Goal: Information Seeking & Learning: Compare options

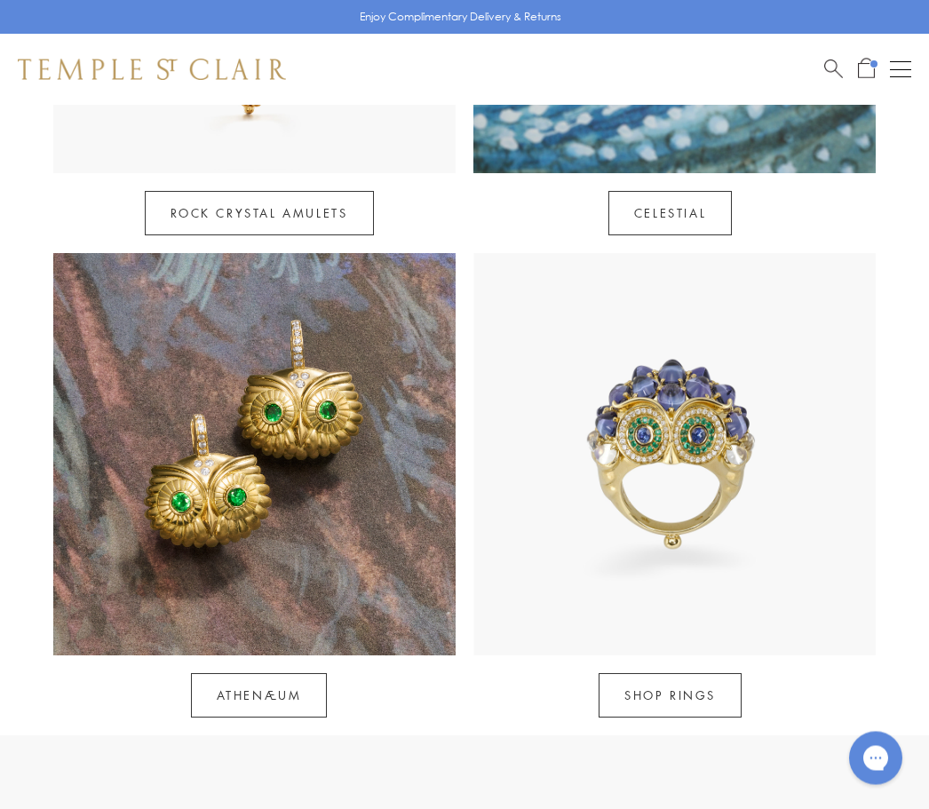
scroll to position [1187, 0]
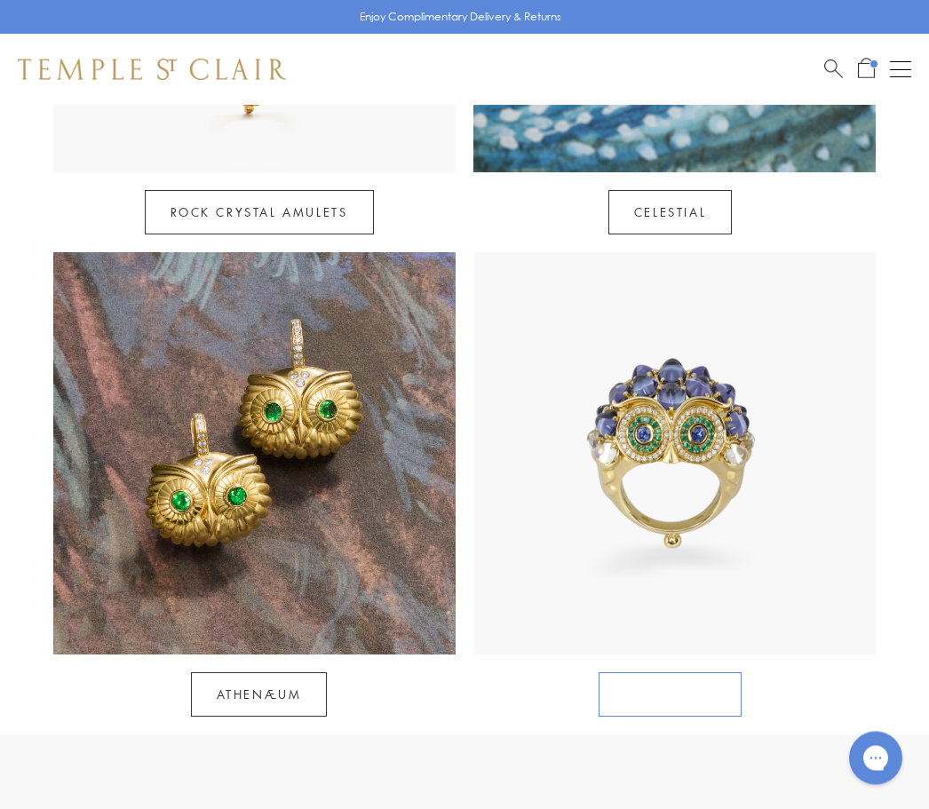
click at [693, 673] on link "SHOP RINGS" at bounding box center [670, 695] width 143 height 44
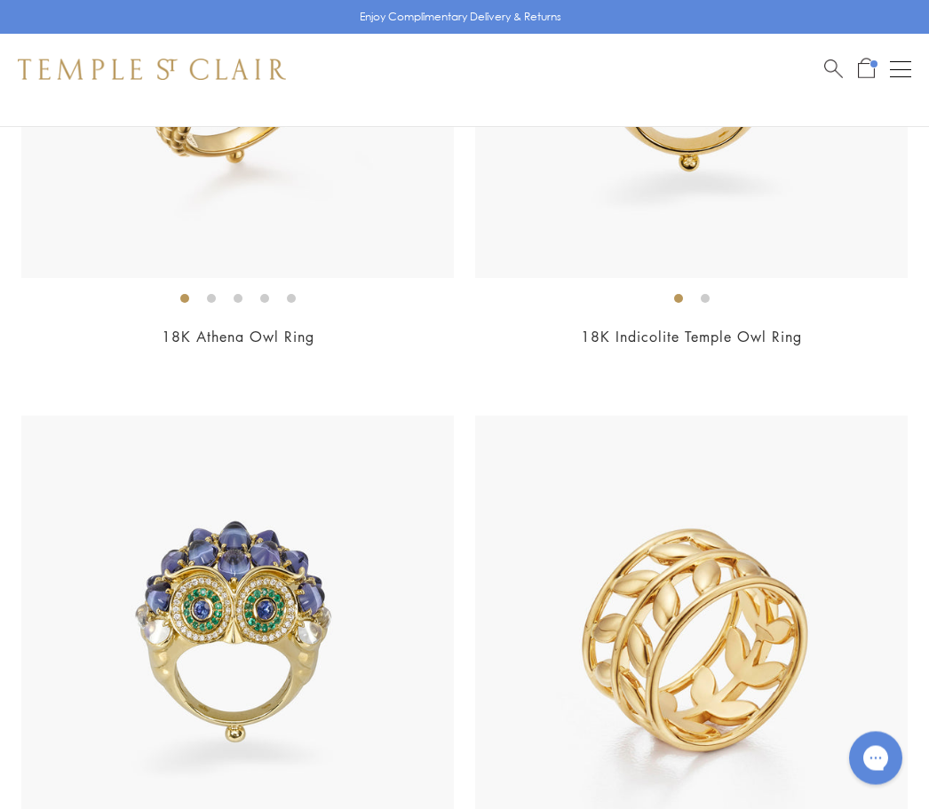
scroll to position [480, 0]
click at [260, 296] on li at bounding box center [264, 298] width 9 height 9
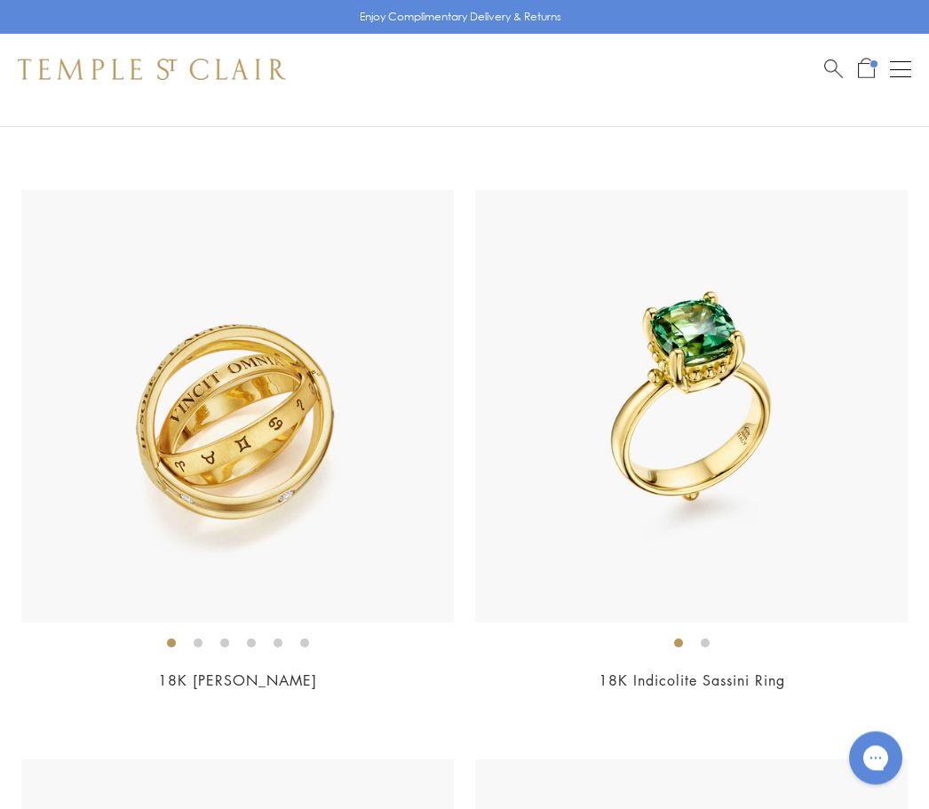
scroll to position [2413, 0]
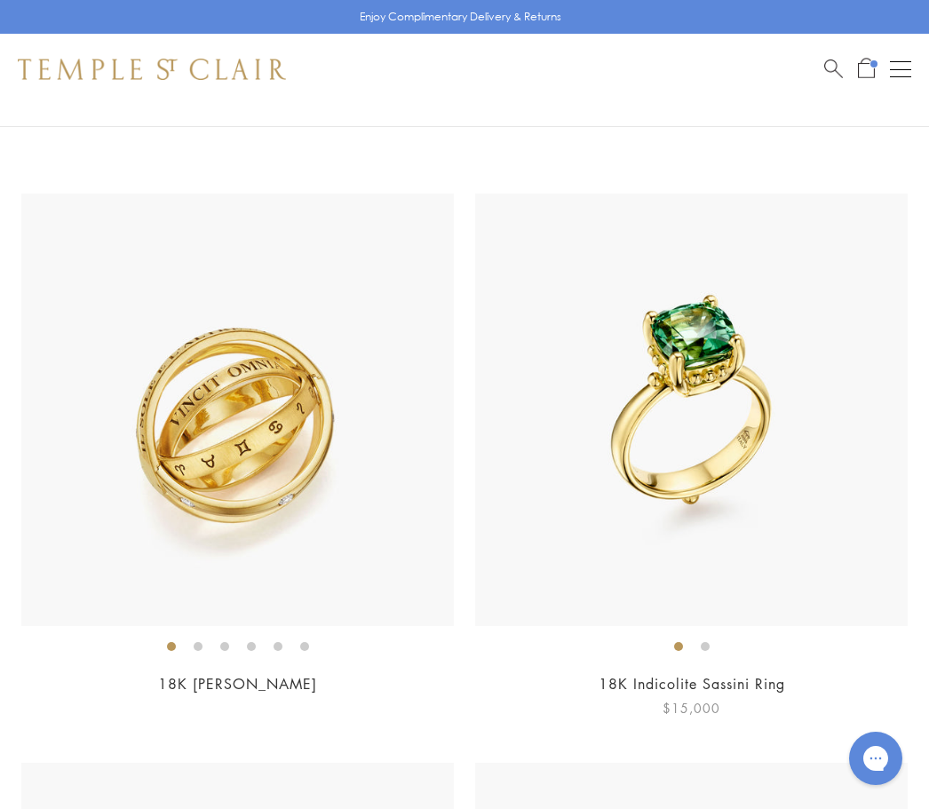
click at [713, 438] on img at bounding box center [691, 410] width 433 height 433
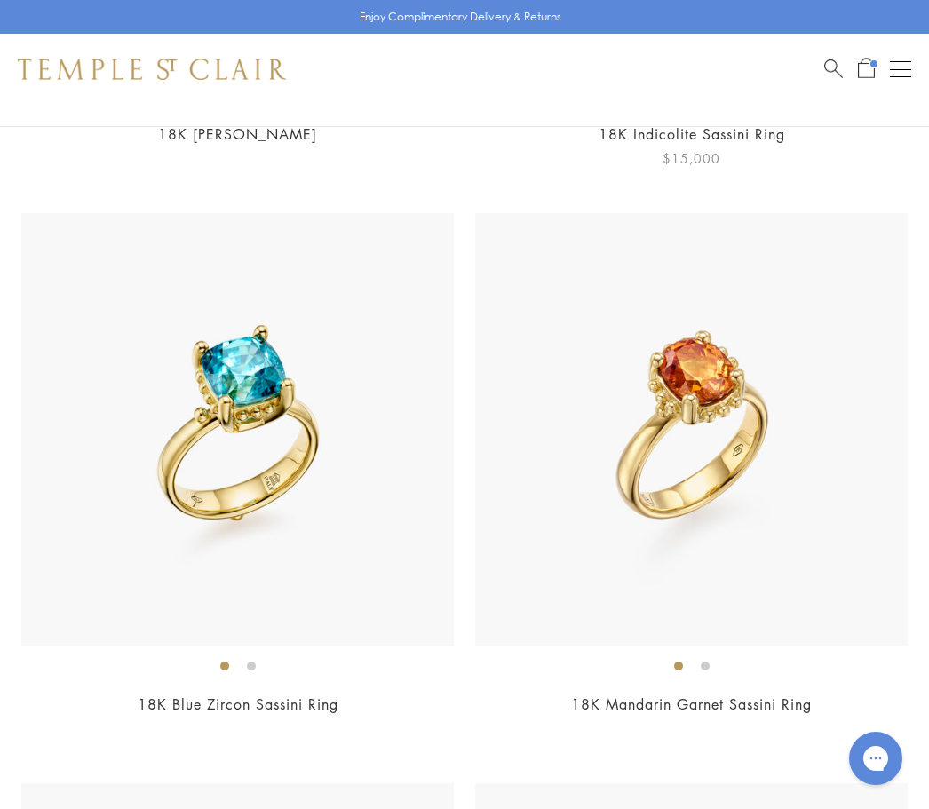
scroll to position [2984, 0]
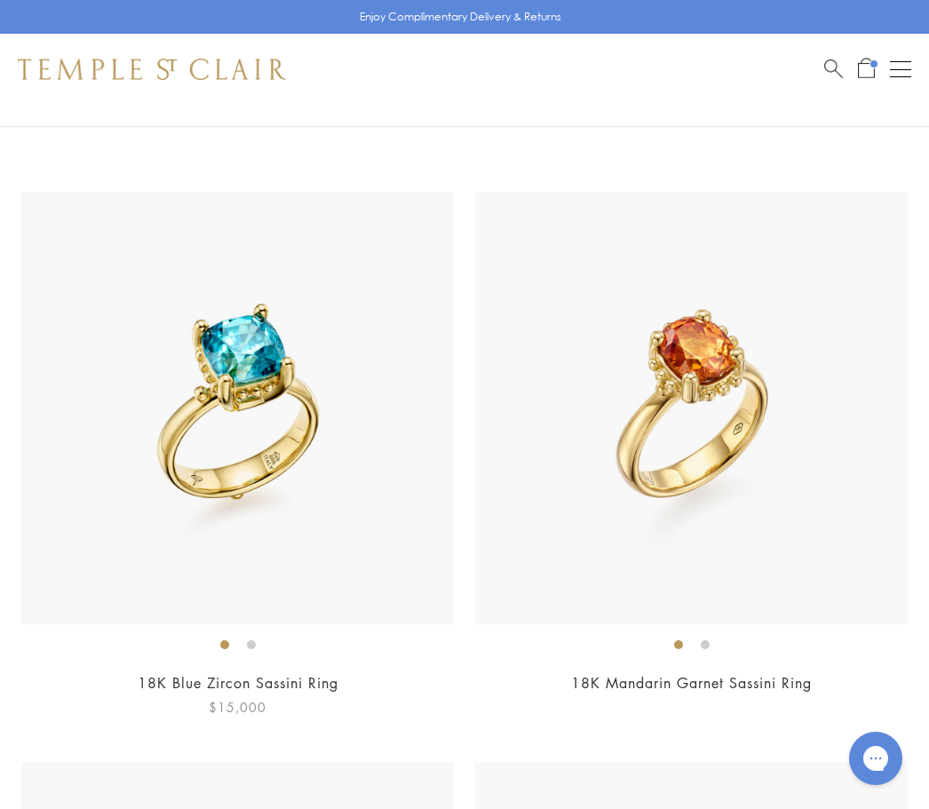
click at [306, 647] on ol at bounding box center [237, 644] width 433 height 22
click at [753, 664] on div "18K Mandarin Garnet Sassini Ring $15,000" at bounding box center [691, 455] width 433 height 526
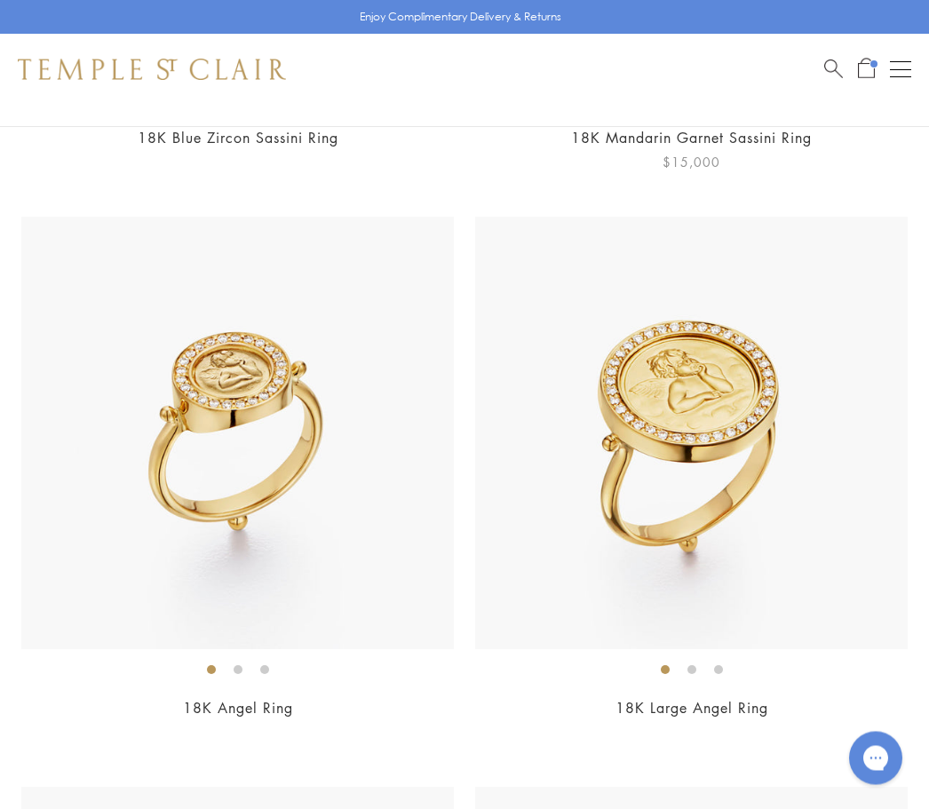
scroll to position [3529, 0]
click at [283, 706] on link "18K Angel Ring" at bounding box center [238, 708] width 110 height 20
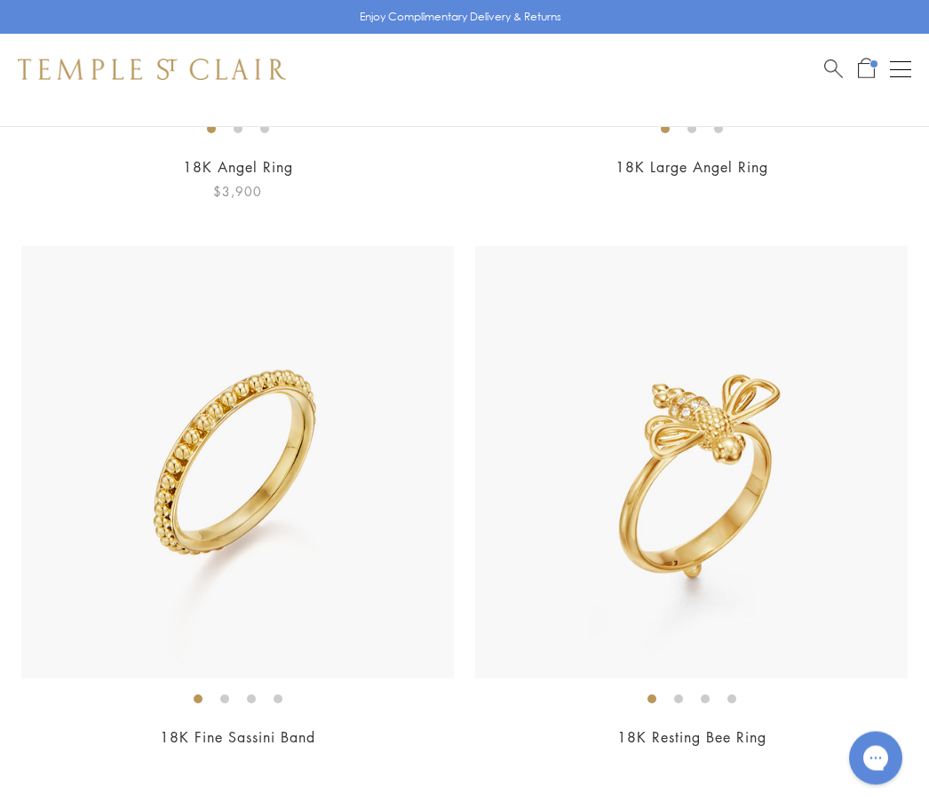
scroll to position [4072, 0]
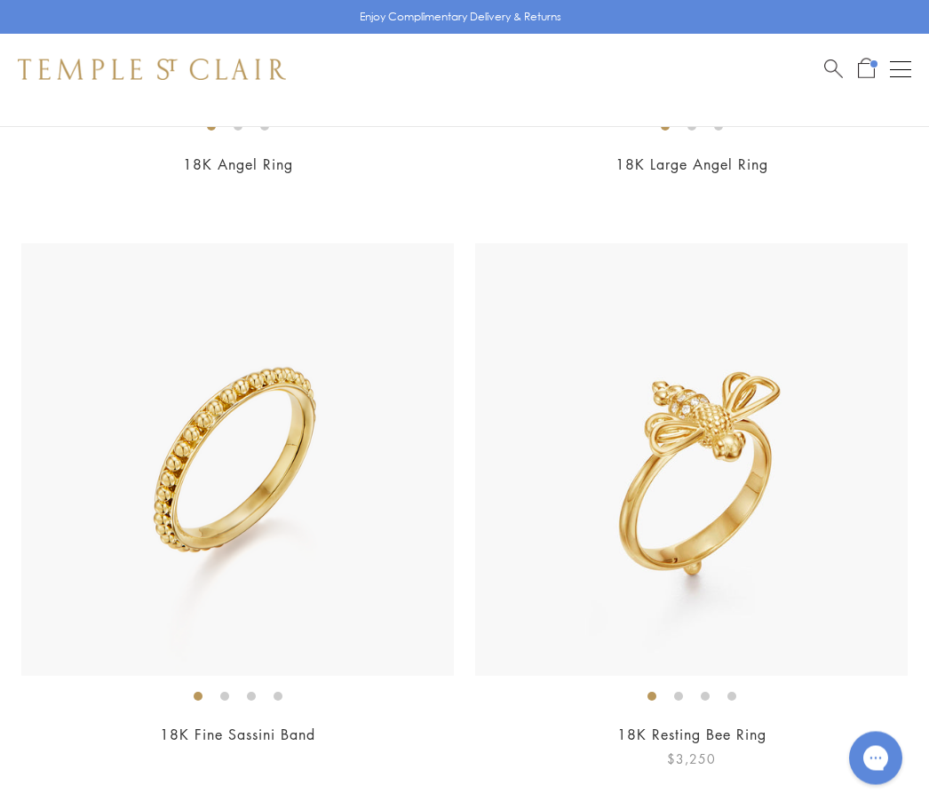
click at [763, 734] on link "18K Resting Bee Ring" at bounding box center [691, 736] width 149 height 20
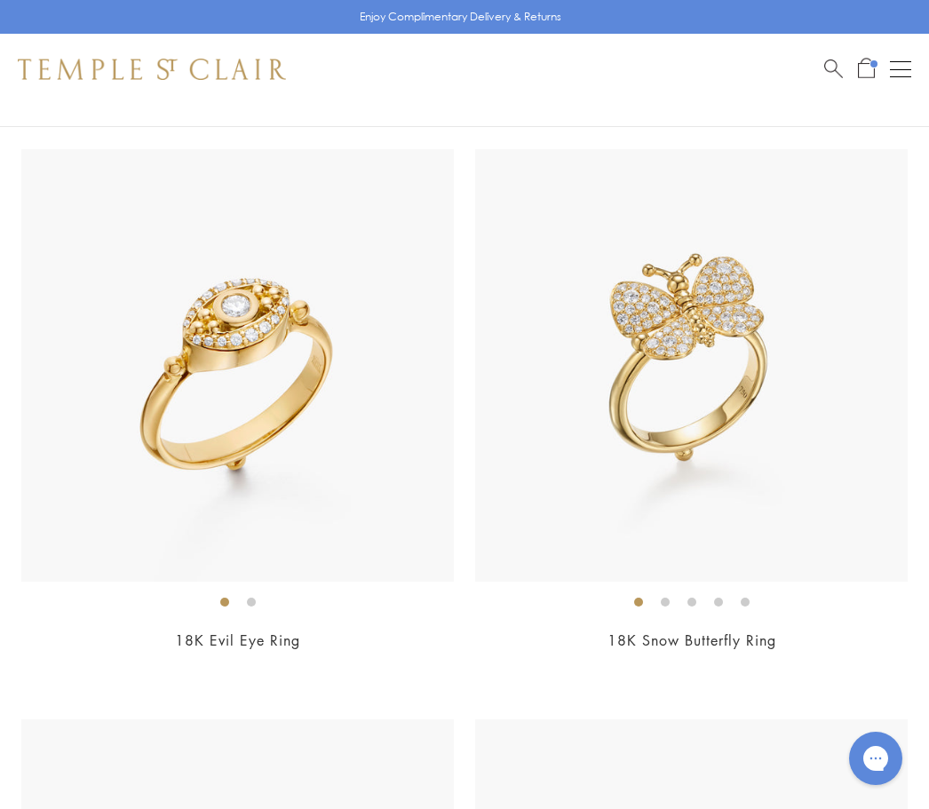
scroll to position [5323, 0]
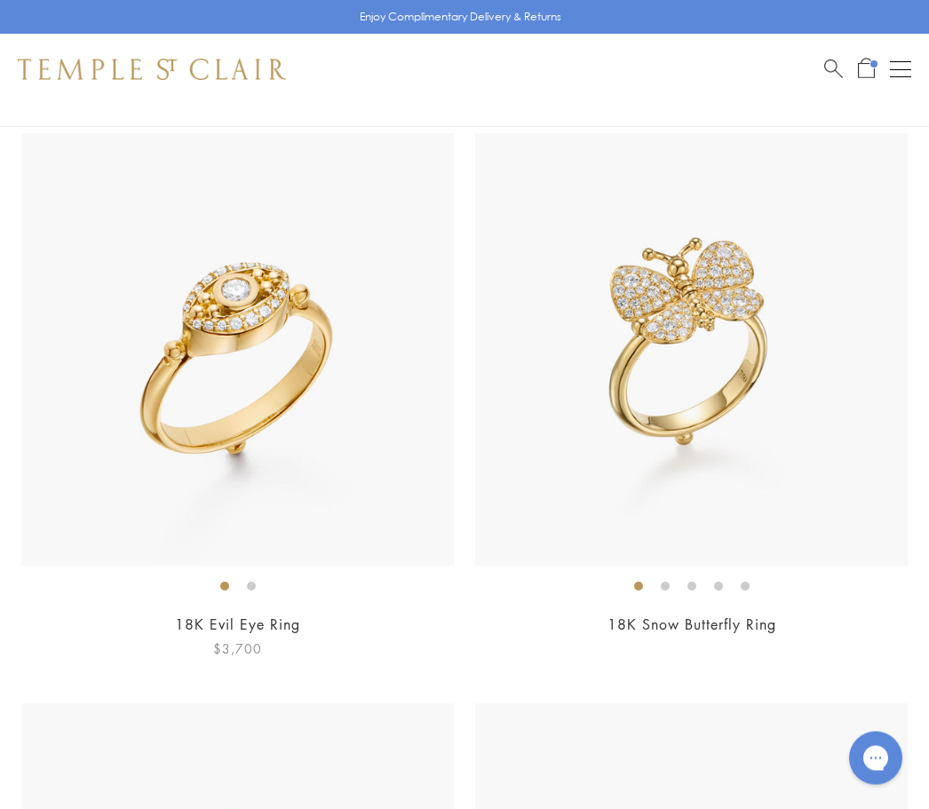
click at [280, 615] on link "18K Evil Eye Ring" at bounding box center [237, 625] width 125 height 20
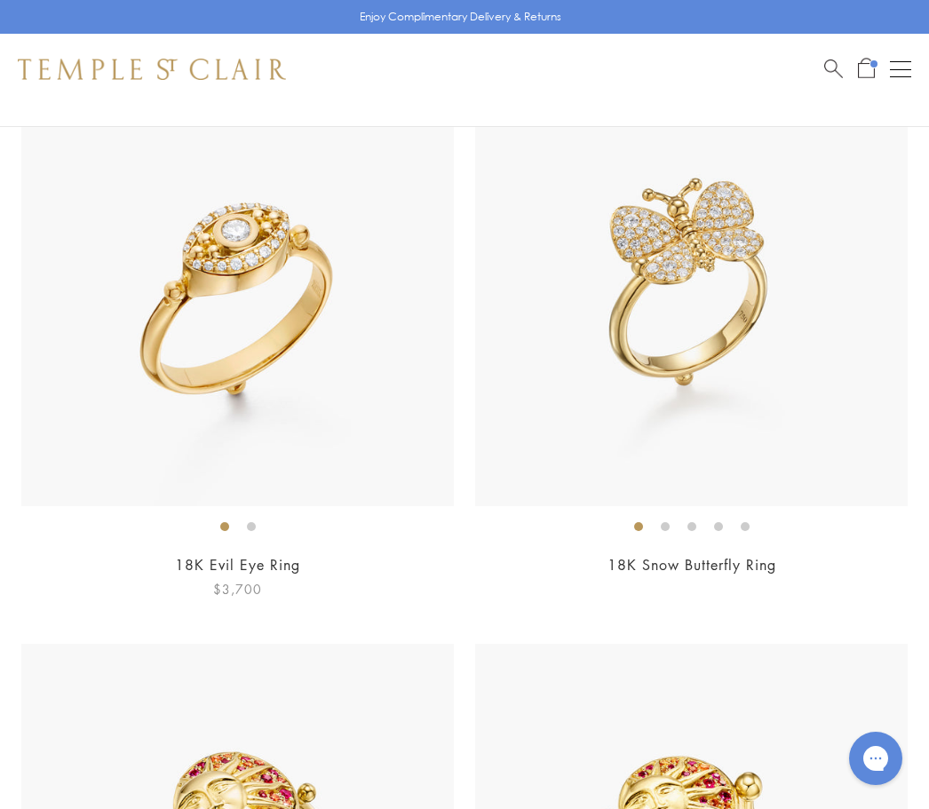
click at [269, 555] on link "18K Evil Eye Ring" at bounding box center [237, 565] width 125 height 20
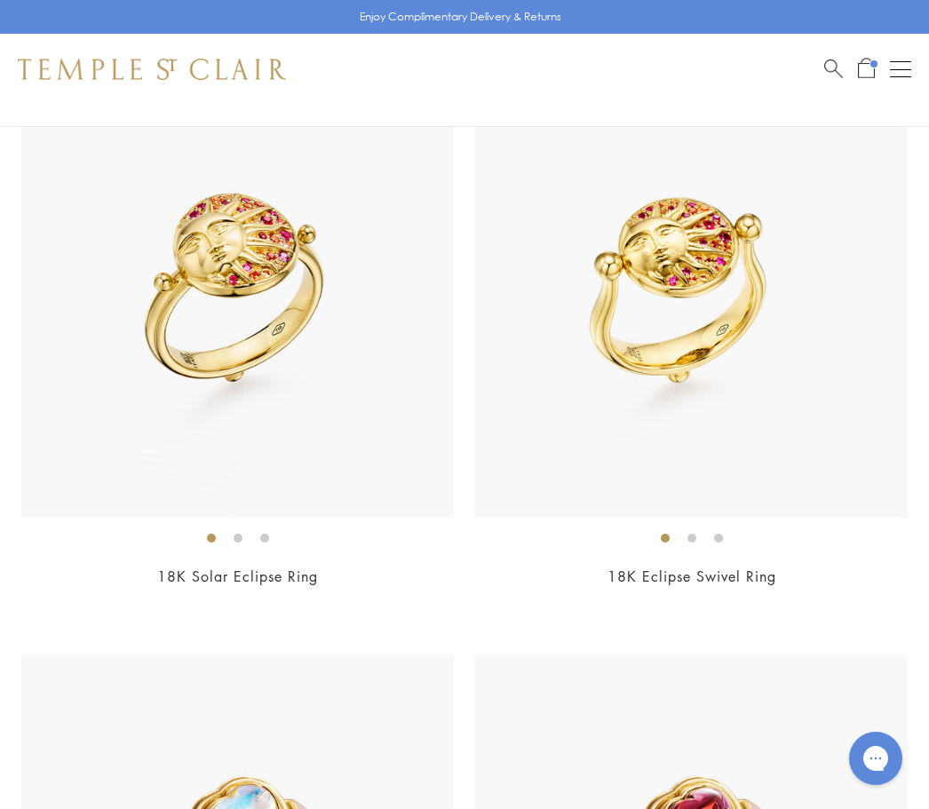
scroll to position [5943, 0]
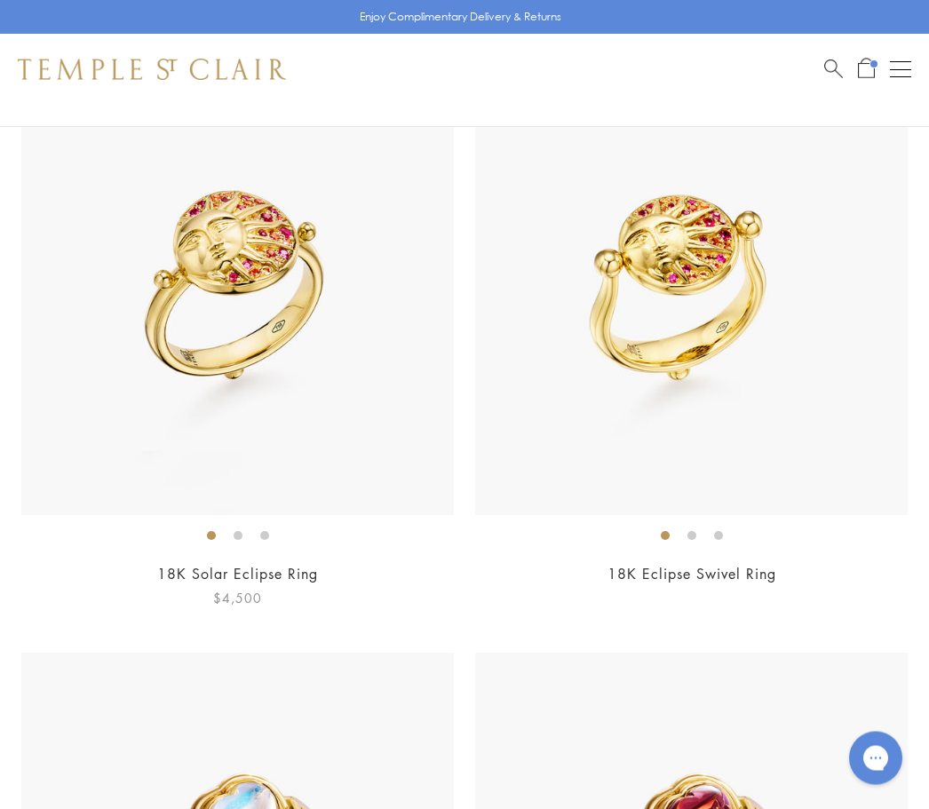
click at [290, 568] on link "18K Solar Eclipse Ring" at bounding box center [237, 575] width 161 height 20
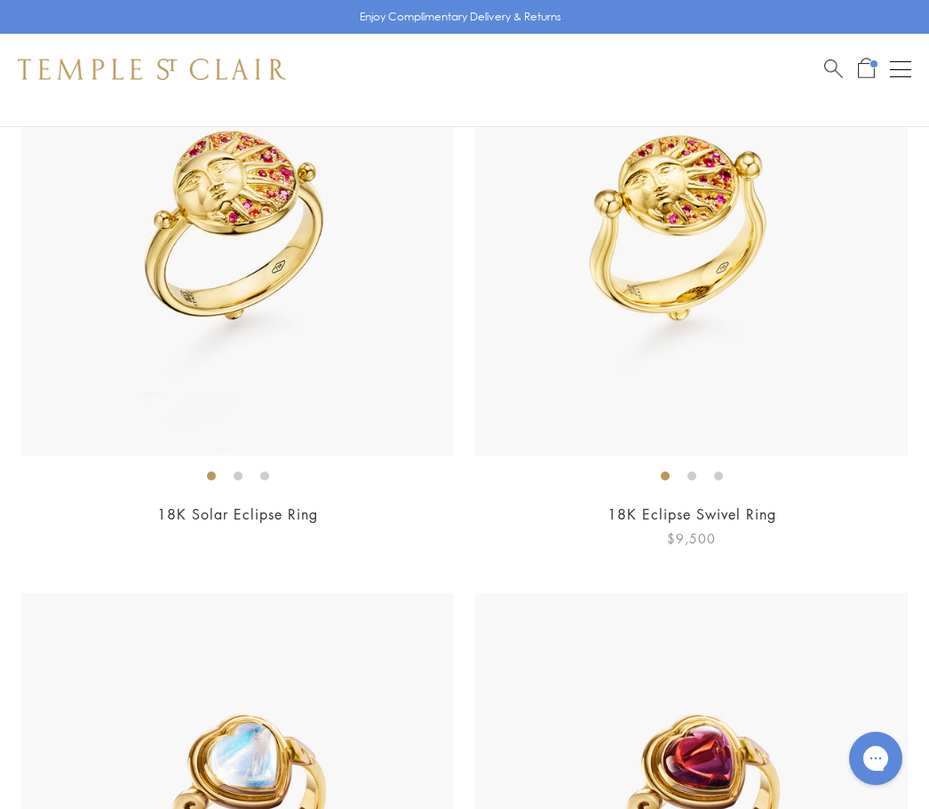
click at [751, 509] on link "18K Eclipse Swivel Ring" at bounding box center [691, 514] width 169 height 20
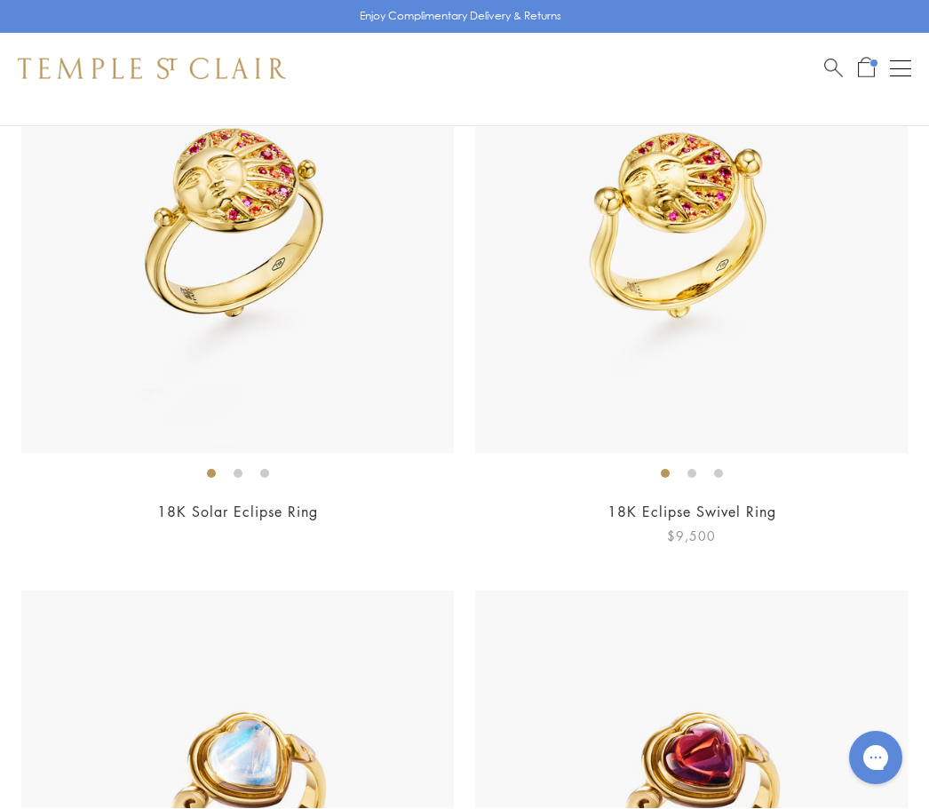
click at [758, 503] on link "18K Eclipse Swivel Ring" at bounding box center [691, 513] width 169 height 20
click at [766, 502] on link "18K Eclipse Swivel Ring" at bounding box center [691, 512] width 169 height 20
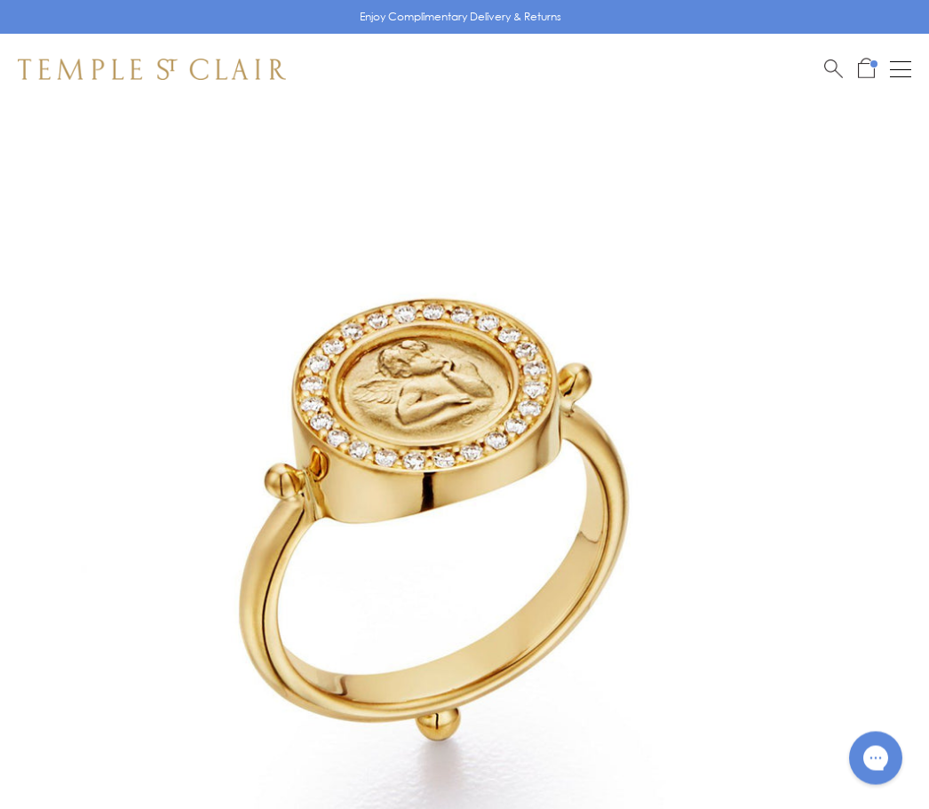
scroll to position [16, 0]
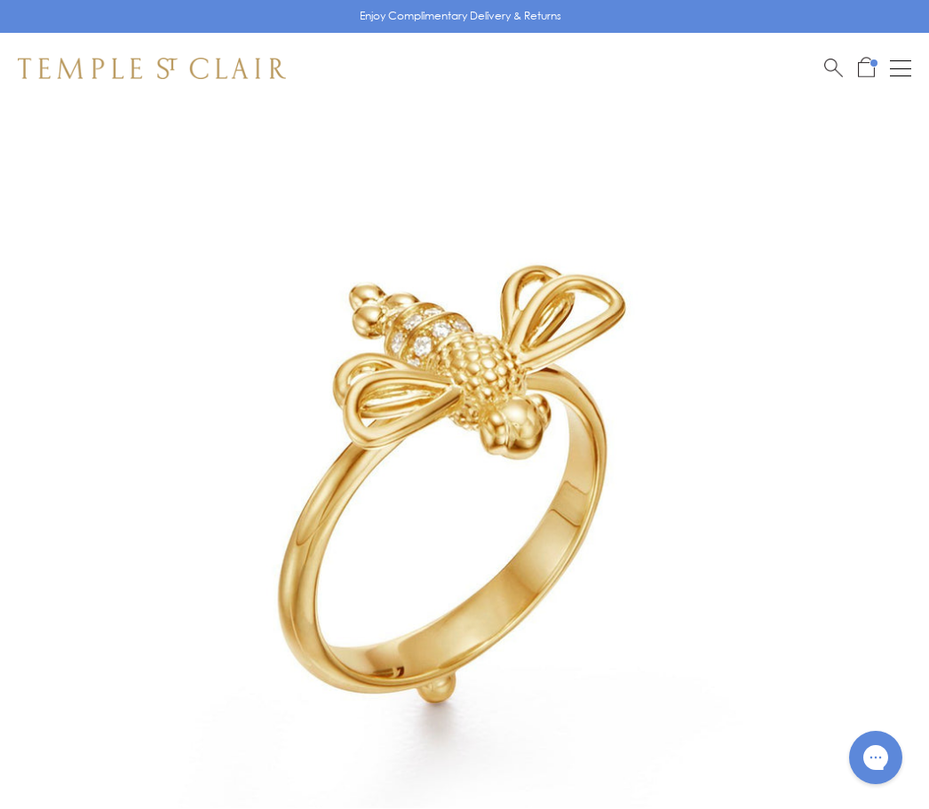
scroll to position [105, 0]
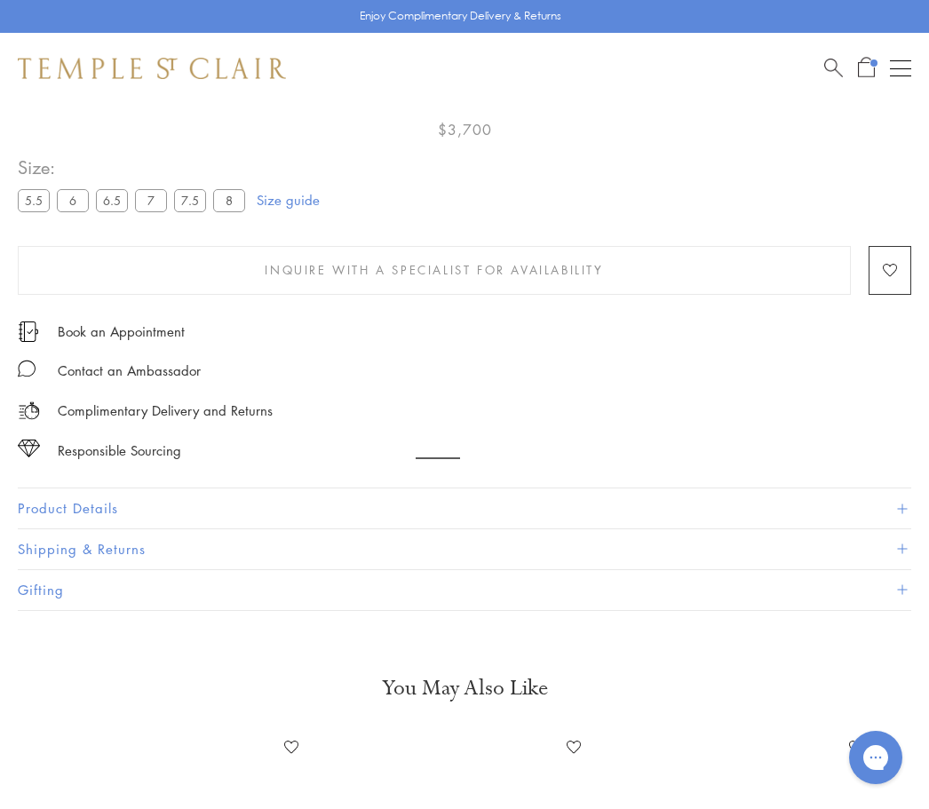
scroll to position [105, 0]
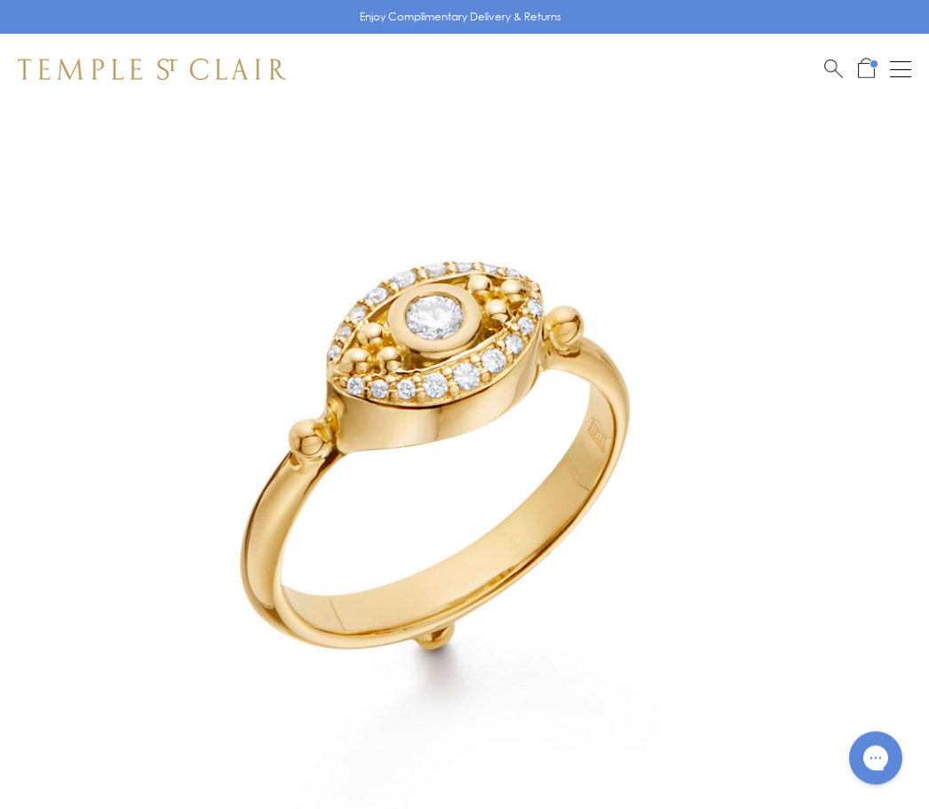
scroll to position [105, 0]
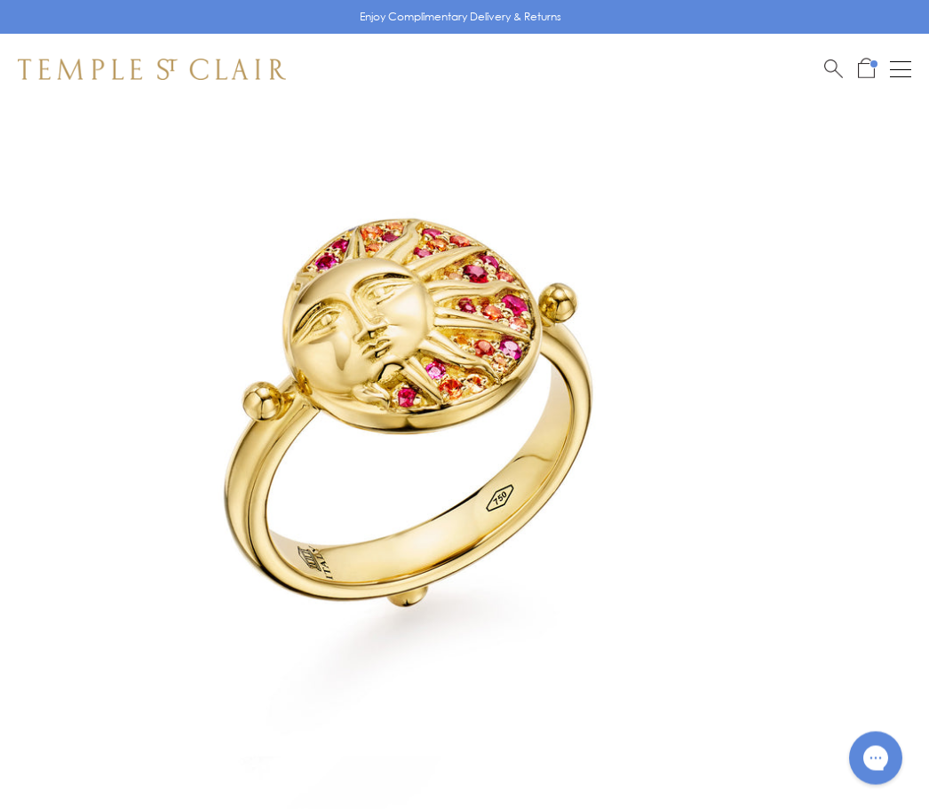
scroll to position [105, 0]
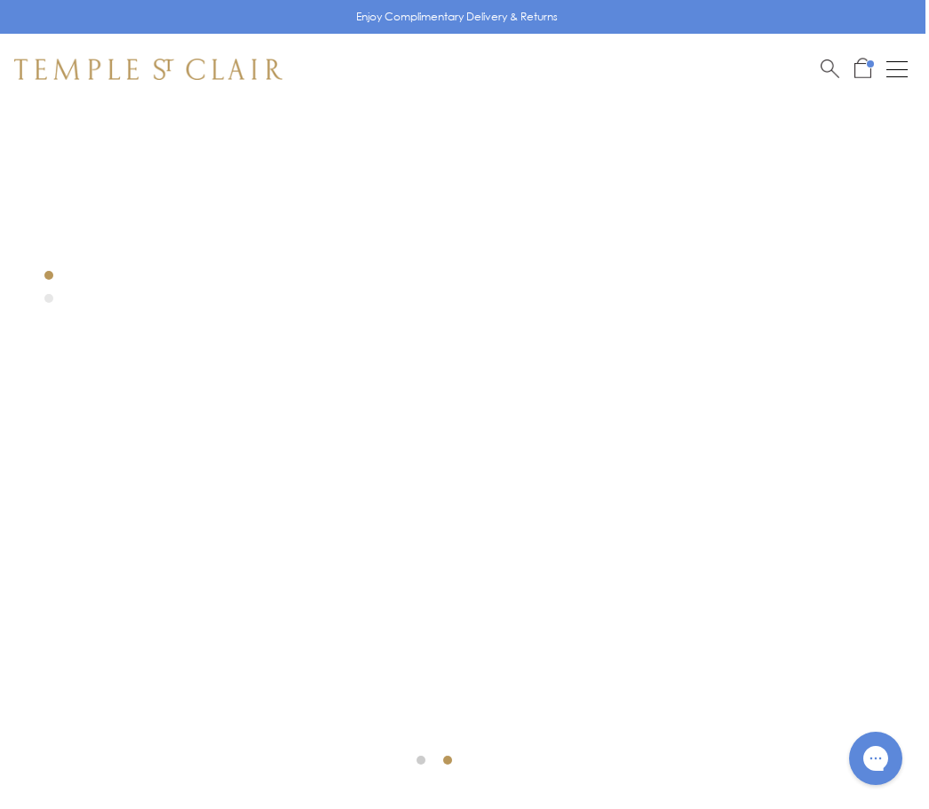
scroll to position [210, 4]
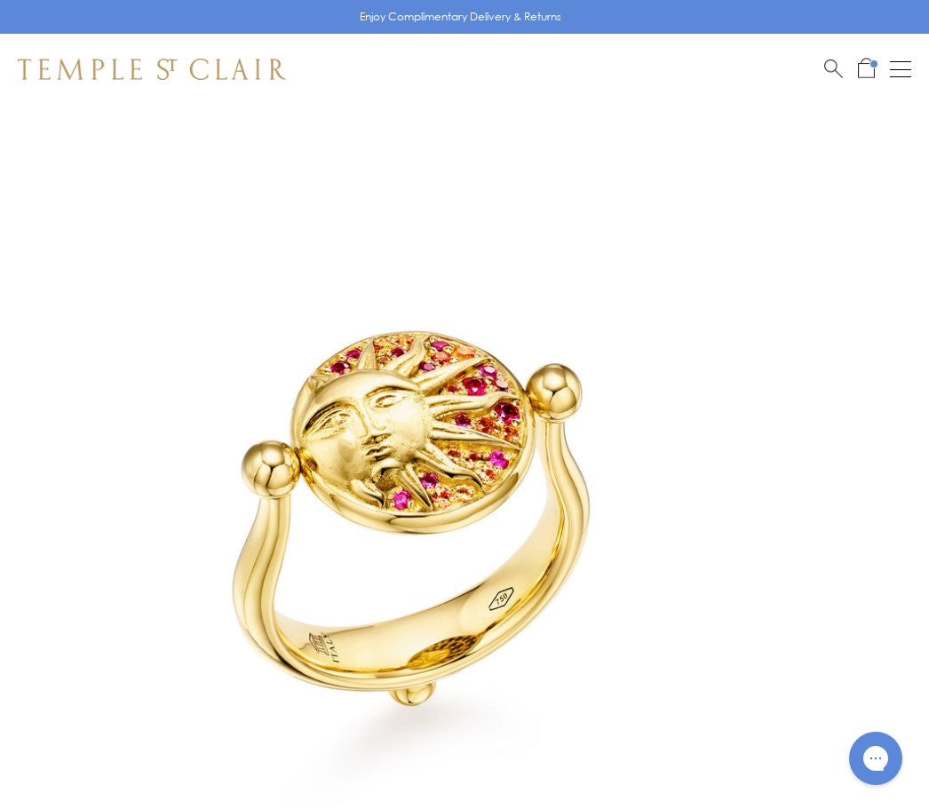
scroll to position [42, 0]
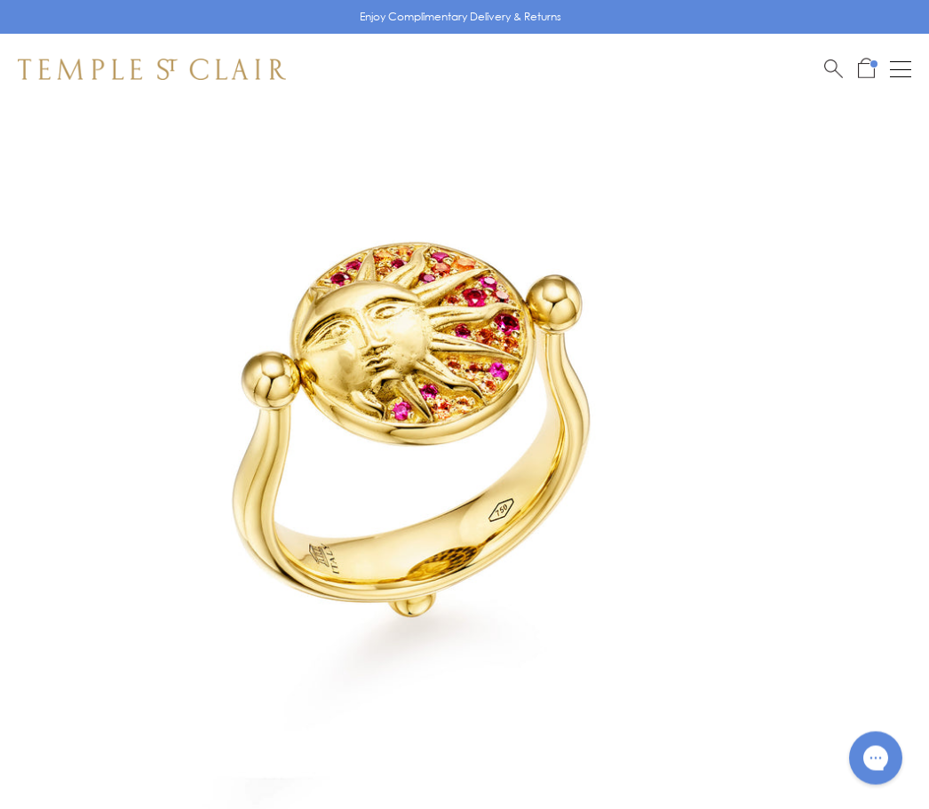
click at [799, 548] on img at bounding box center [438, 455] width 876 height 876
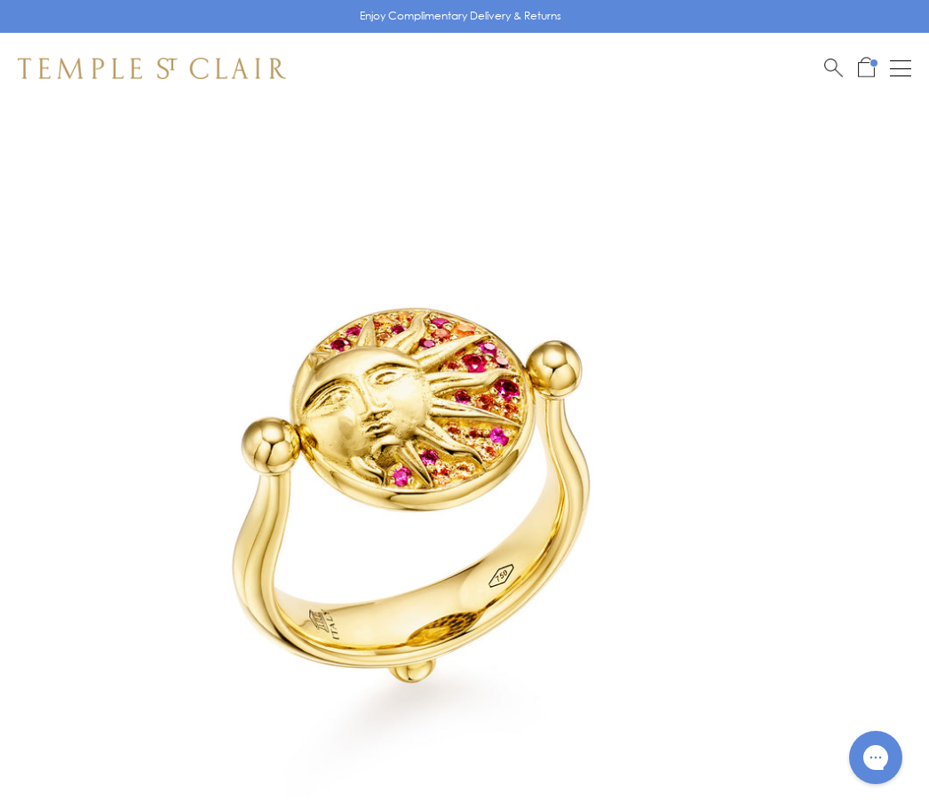
scroll to position [39, 0]
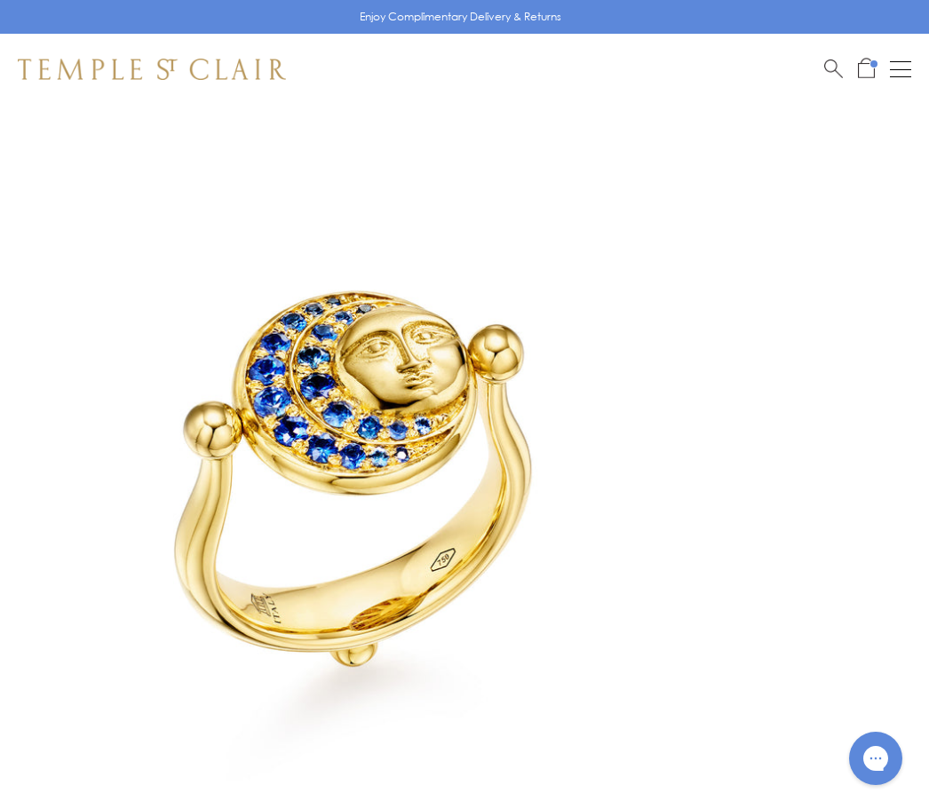
click at [781, 342] on img at bounding box center [380, 504] width 876 height 876
